Goal: Find contact information: Find contact information

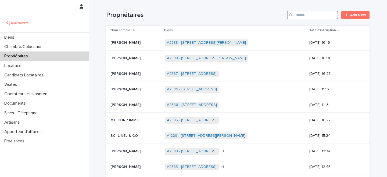
click at [308, 14] on input "Search" at bounding box center [312, 15] width 51 height 9
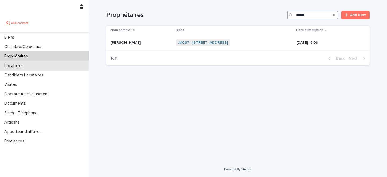
type input "******"
click at [44, 67] on div "Locataires" at bounding box center [44, 65] width 89 height 9
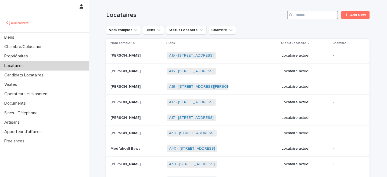
click at [316, 14] on input "Search" at bounding box center [312, 15] width 51 height 9
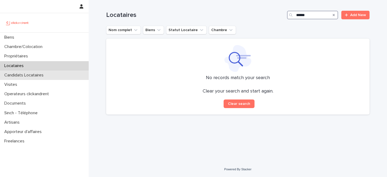
type input "******"
click at [44, 74] on p "Candidats Locataires" at bounding box center [25, 75] width 46 height 5
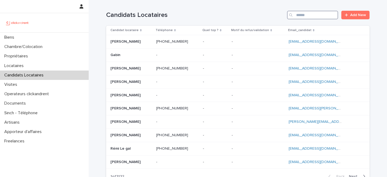
click at [323, 15] on input "Search" at bounding box center [312, 15] width 51 height 9
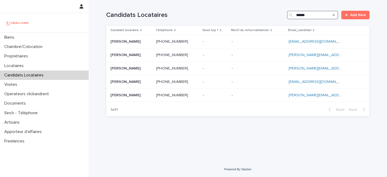
type input "******"
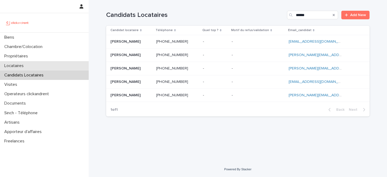
click at [38, 63] on div "Locataires" at bounding box center [44, 65] width 89 height 9
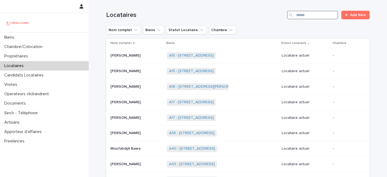
click at [314, 13] on input "Search" at bounding box center [312, 15] width 51 height 9
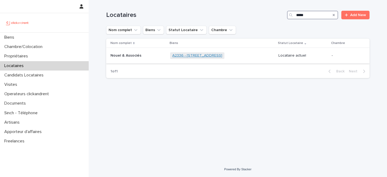
type input "*****"
click at [186, 54] on link "A2336 - 23 rue Le Peletier, Paris 75009" at bounding box center [197, 55] width 50 height 5
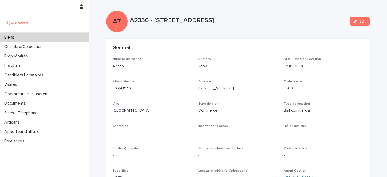
click at [48, 35] on div "Biens" at bounding box center [44, 37] width 89 height 9
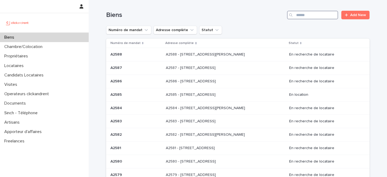
click at [313, 16] on input "Search" at bounding box center [312, 15] width 51 height 9
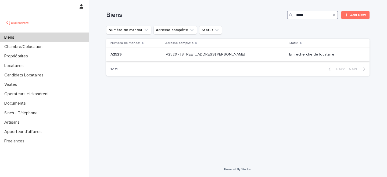
type input "*****"
click at [222, 57] on div "A2529 - 14 rue Honoré de Balzac, Garges-lès-Gonesse 95140 A2529 - 14 rue Honoré…" at bounding box center [225, 54] width 119 height 9
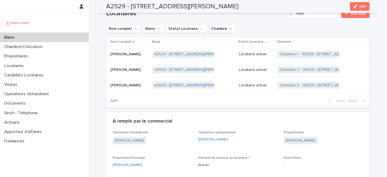
scroll to position [280, 0]
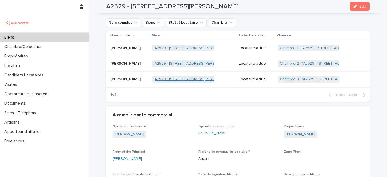
click at [181, 79] on link "A2529 - [STREET_ADDRESS][PERSON_NAME]" at bounding box center [193, 79] width 79 height 5
click at [142, 81] on p at bounding box center [129, 79] width 38 height 5
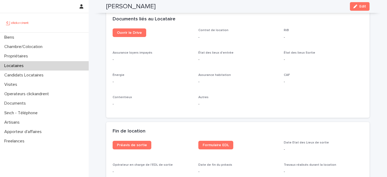
scroll to position [554, 0]
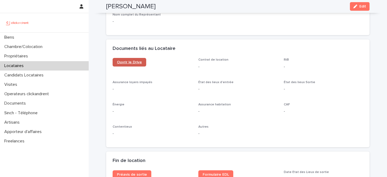
click at [133, 60] on link "Ouvrir le Drive" at bounding box center [130, 62] width 34 height 9
click at [363, 9] on button "Edit" at bounding box center [360, 6] width 20 height 9
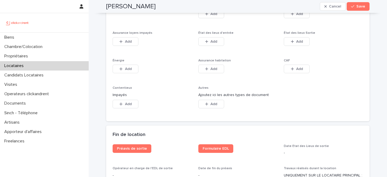
scroll to position [926, 0]
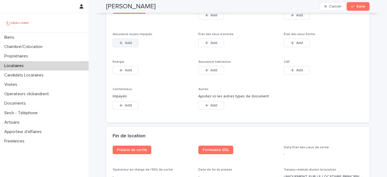
click at [129, 41] on span "Add" at bounding box center [128, 43] width 7 height 4
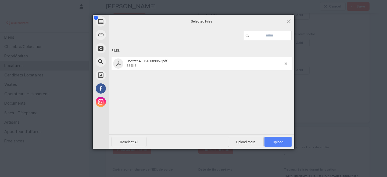
click at [273, 145] on span "Upload 1" at bounding box center [277, 142] width 27 height 10
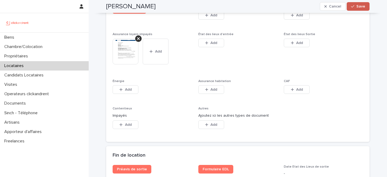
click at [356, 7] on div "button" at bounding box center [353, 7] width 5 height 4
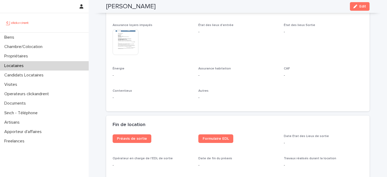
scroll to position [529, 0]
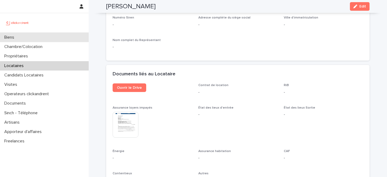
click at [63, 37] on div "Biens" at bounding box center [44, 37] width 89 height 9
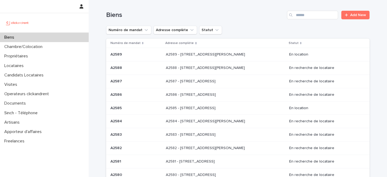
click at [63, 38] on div "Biens" at bounding box center [44, 37] width 89 height 9
click at [254, 21] on div "Biens Add New" at bounding box center [237, 13] width 263 height 26
click at [241, 27] on div "Numéro de mandat Adresse complète Statut" at bounding box center [237, 30] width 263 height 9
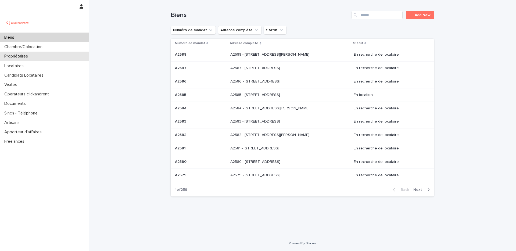
click at [41, 57] on div "Propriétaires" at bounding box center [44, 56] width 89 height 9
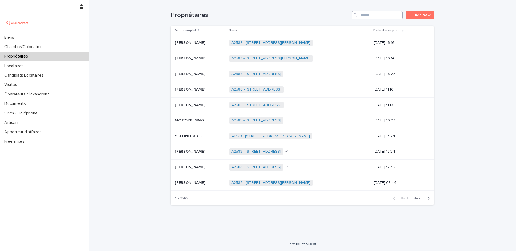
click at [373, 15] on input "Search" at bounding box center [376, 15] width 51 height 9
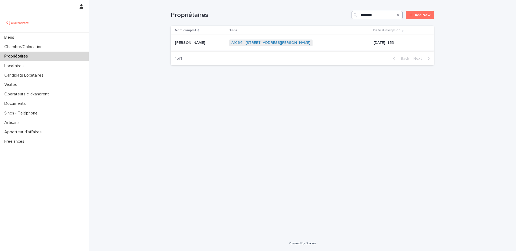
type input "********"
click at [237, 44] on link "A1064 - [STREET_ADDRESS][PERSON_NAME]" at bounding box center [270, 43] width 79 height 5
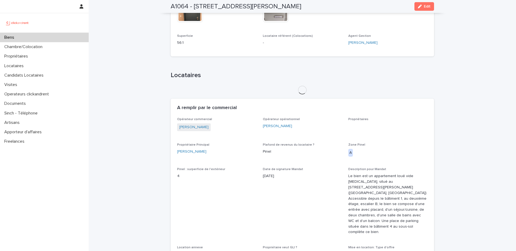
scroll to position [236, 0]
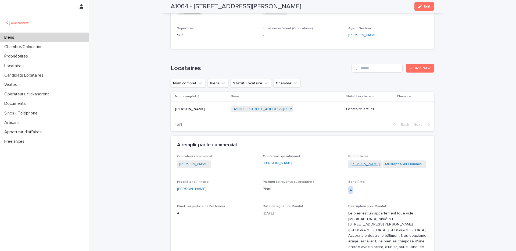
click at [358, 161] on link "Noura Chellali" at bounding box center [364, 164] width 29 height 6
click at [389, 161] on link "Mustapha Ait Hammou" at bounding box center [404, 164] width 38 height 6
click at [35, 38] on div "Biens" at bounding box center [44, 37] width 89 height 9
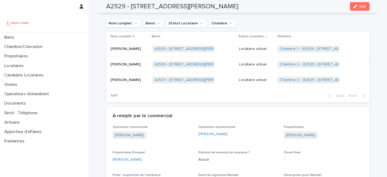
scroll to position [320, 0]
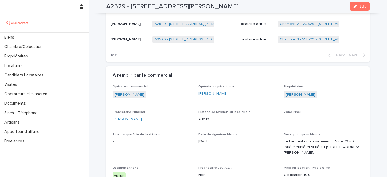
click at [298, 96] on link "[PERSON_NAME]" at bounding box center [300, 95] width 29 height 6
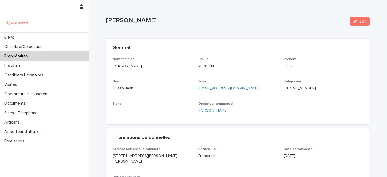
click at [294, 86] on p "[PHONE_NUMBER]" at bounding box center [323, 89] width 79 height 6
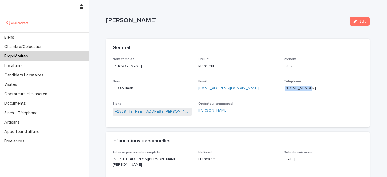
click at [294, 86] on p "[PHONE_NUMBER]" at bounding box center [323, 89] width 79 height 6
copy p "[PHONE_NUMBER]"
